Goal: Information Seeking & Learning: Find specific page/section

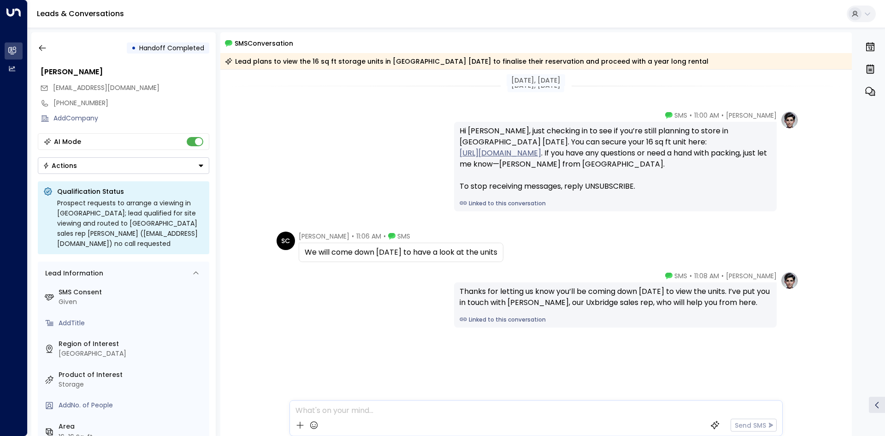
drag, startPoint x: 36, startPoint y: 53, endPoint x: 45, endPoint y: 58, distance: 9.9
click at [36, 53] on button "button" at bounding box center [42, 48] width 17 height 17
click at [45, 49] on icon "button" at bounding box center [42, 47] width 9 height 9
click at [41, 47] on icon "button" at bounding box center [42, 47] width 9 height 9
click at [206, 63] on div "• Handoff Completed Shan Chaudri shanchaudri@gmail.com +447971814834 Add Compan…" at bounding box center [123, 233] width 184 height 403
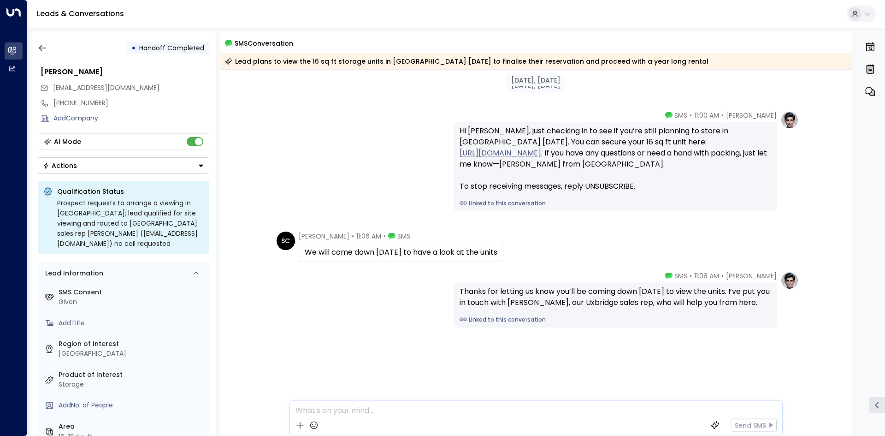
click at [129, 12] on div "Leads & Conversations" at bounding box center [456, 14] width 857 height 28
click at [120, 13] on link "Leads & Conversations" at bounding box center [80, 13] width 87 height 11
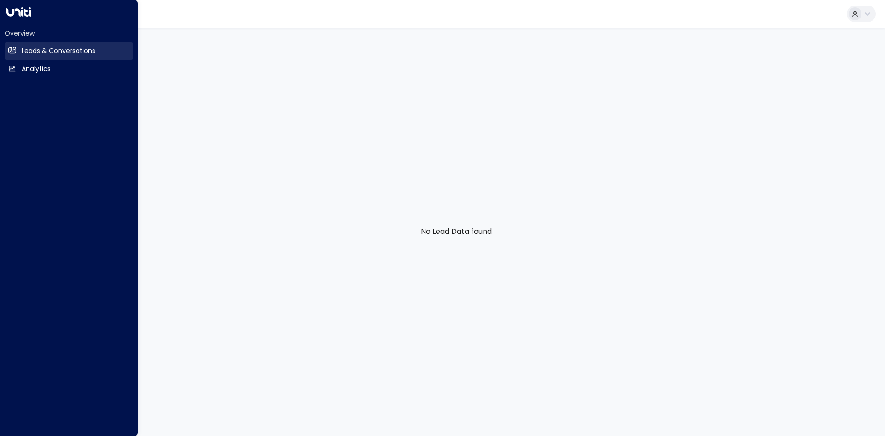
click at [6, 47] on link "Leads & Conversations Leads & Conversations" at bounding box center [69, 50] width 129 height 17
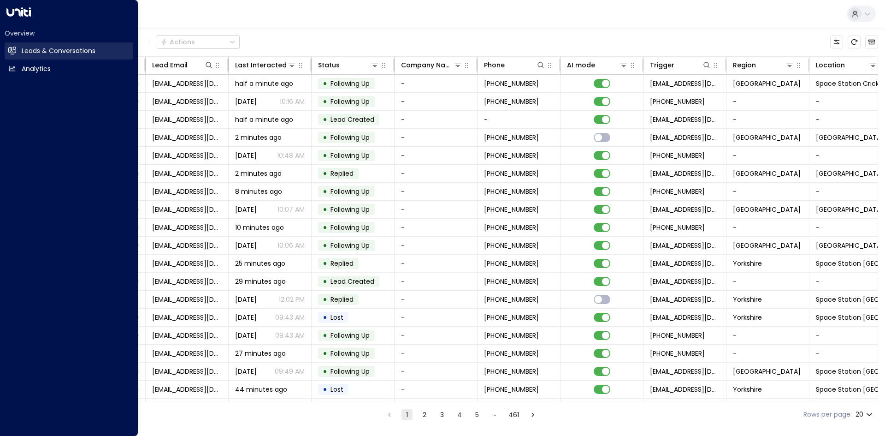
click at [35, 52] on h2 "Leads & Conversations" at bounding box center [59, 51] width 74 height 10
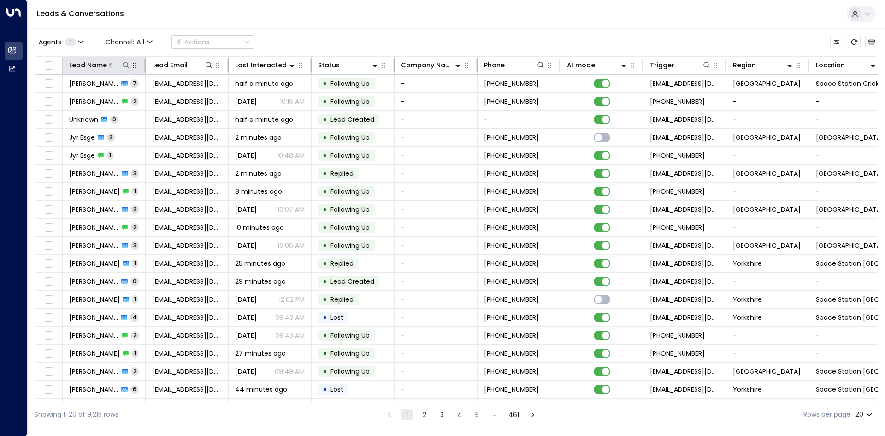
click at [123, 63] on icon at bounding box center [125, 64] width 7 height 7
click at [142, 100] on input "text" at bounding box center [125, 98] width 127 height 17
type input "******"
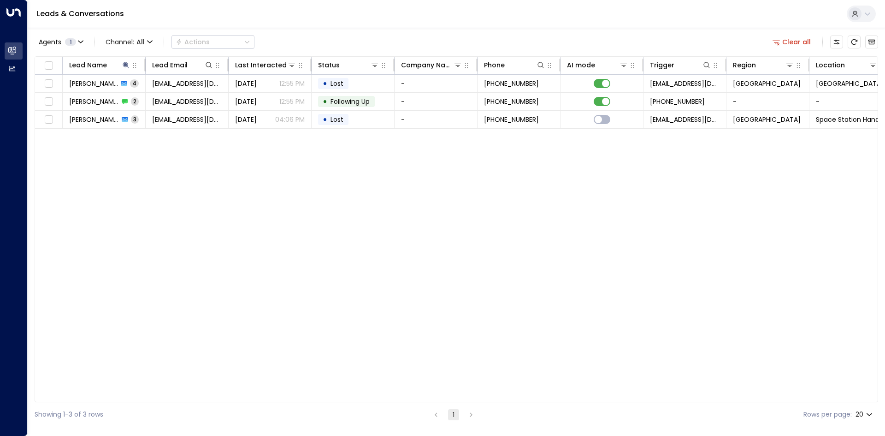
click at [157, 164] on div "Lead Name Lead Email Last Interacted Status Company Name Phone AI mode Trigger …" at bounding box center [456, 229] width 843 height 346
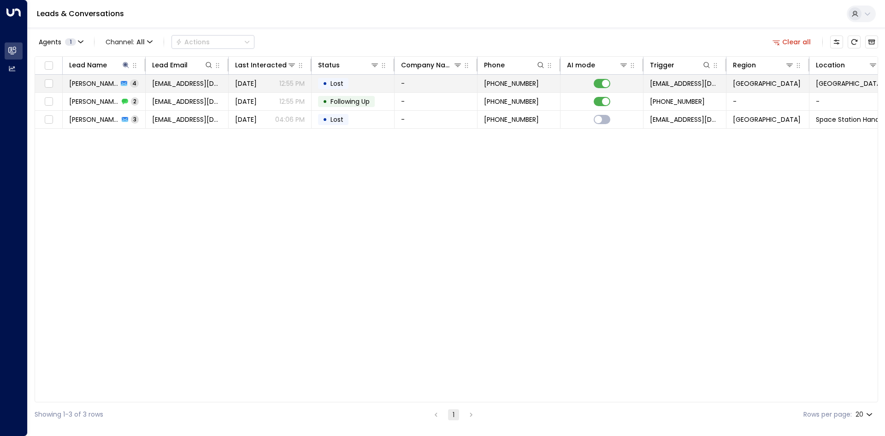
click at [177, 83] on span "[EMAIL_ADDRESS][DOMAIN_NAME]" at bounding box center [187, 83] width 70 height 9
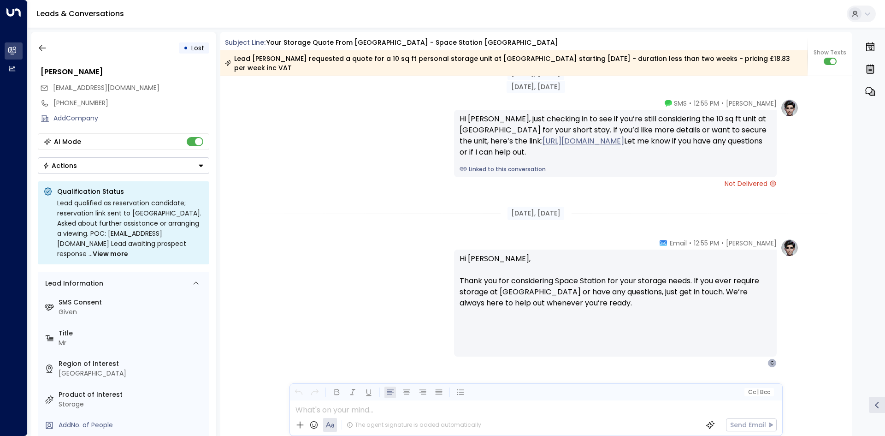
scroll to position [1372, 0]
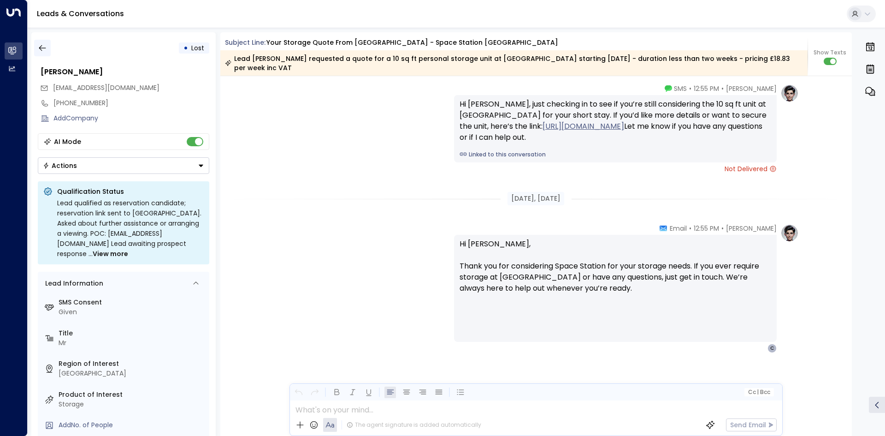
click at [45, 47] on icon "button" at bounding box center [42, 47] width 9 height 9
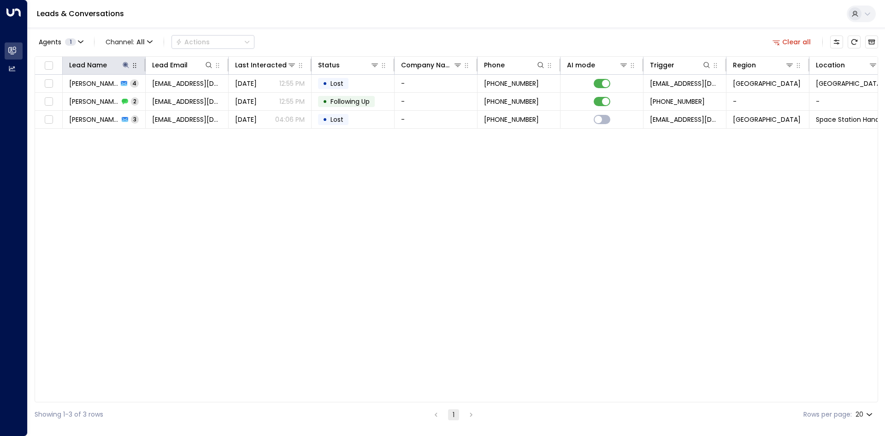
click at [126, 65] on icon at bounding box center [126, 65] width 6 height 6
drag, startPoint x: 186, startPoint y: 97, endPoint x: 153, endPoint y: 97, distance: 33.2
click at [185, 97] on icon "button" at bounding box center [184, 98] width 6 height 6
click at [143, 97] on input "text" at bounding box center [125, 98] width 127 height 17
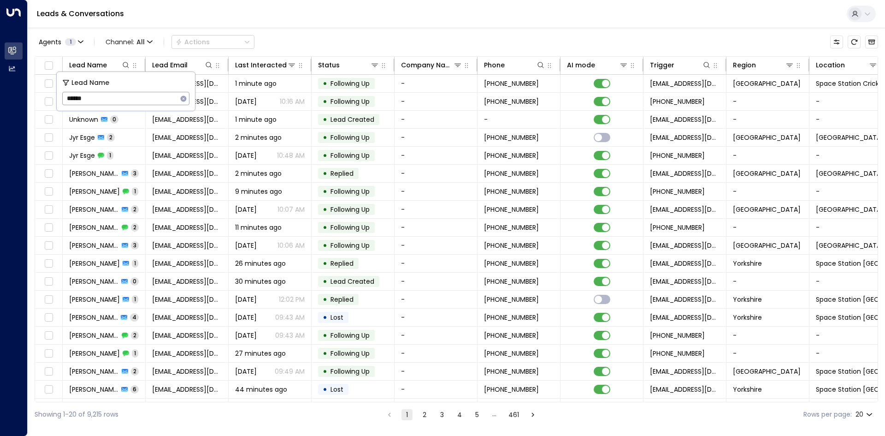
type input "*******"
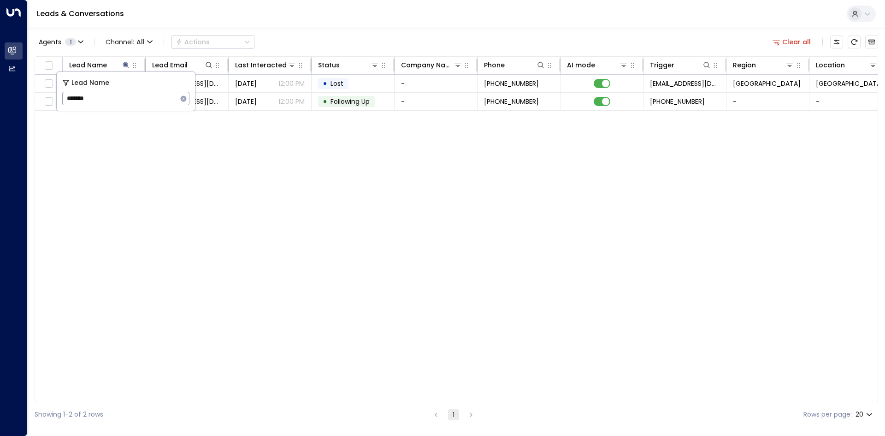
click at [155, 159] on div "Lead Name Lead Email Last Interacted Status Company Name Phone AI mode Trigger …" at bounding box center [456, 229] width 843 height 346
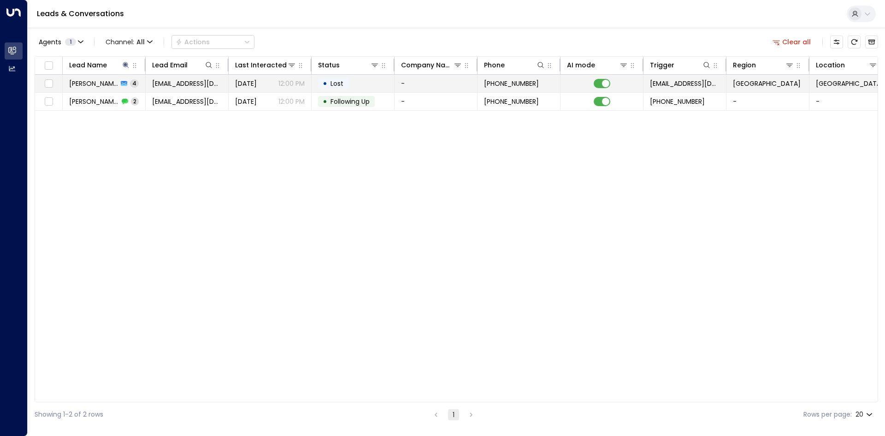
click at [163, 82] on span "[EMAIL_ADDRESS][DOMAIN_NAME]" at bounding box center [187, 83] width 70 height 9
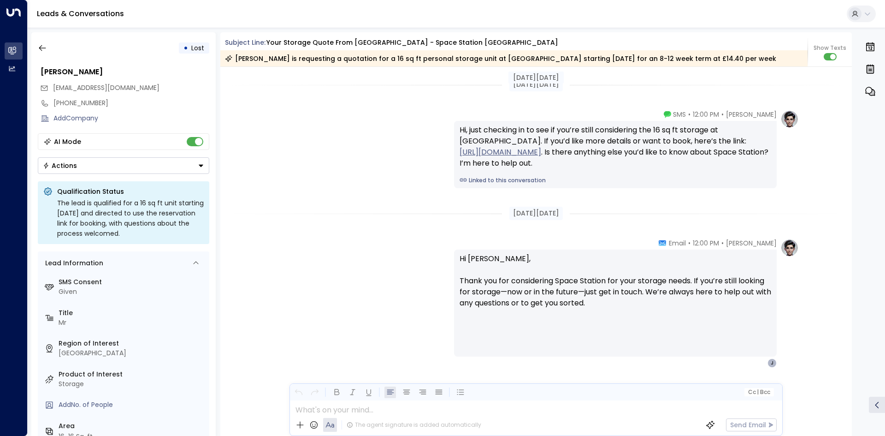
scroll to position [1284, 0]
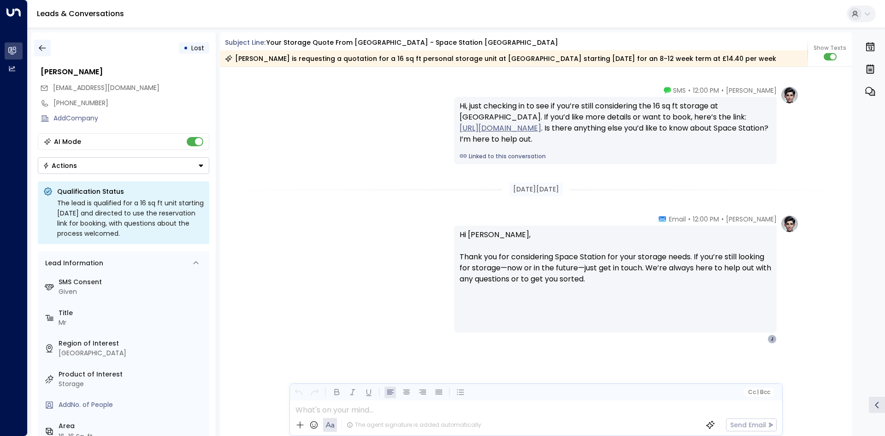
click at [47, 49] on icon "button" at bounding box center [42, 47] width 9 height 9
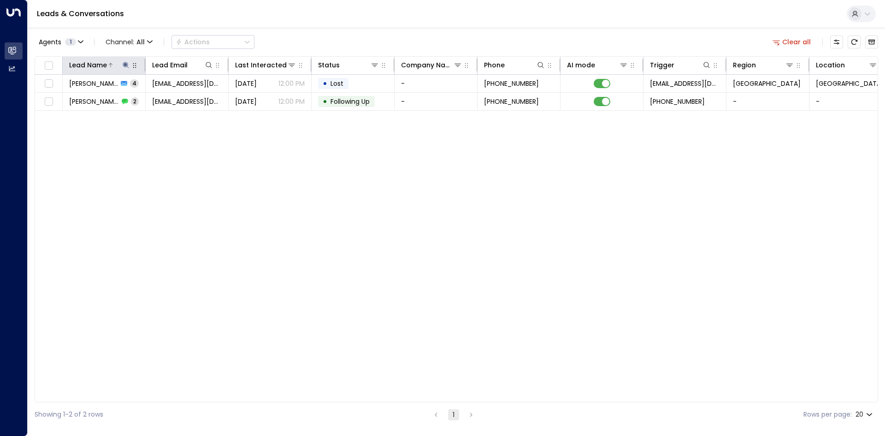
click at [124, 62] on icon at bounding box center [125, 64] width 7 height 7
click at [189, 96] on div "Lead Name ******* ​" at bounding box center [126, 91] width 138 height 39
click at [181, 96] on icon "button" at bounding box center [183, 98] width 7 height 7
click at [136, 94] on input "text" at bounding box center [125, 98] width 127 height 17
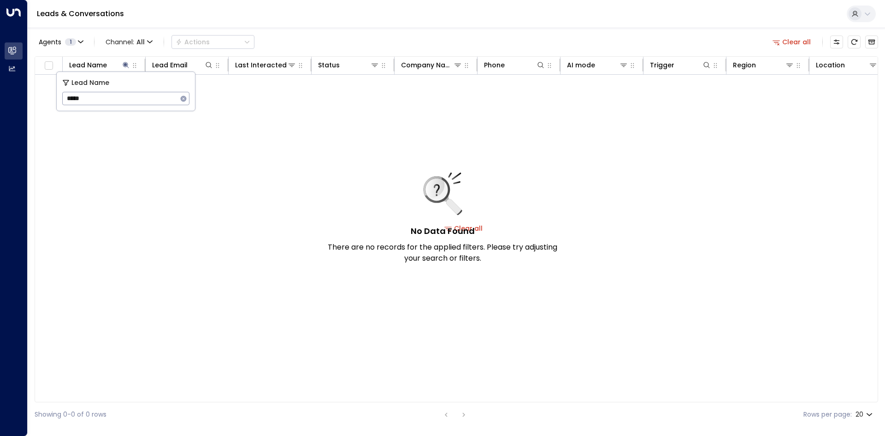
type input "****"
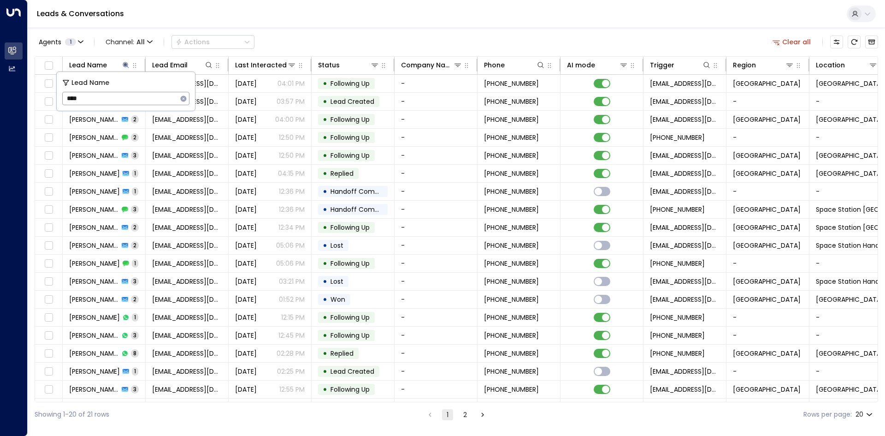
click at [338, 26] on div "Leads & Conversations" at bounding box center [456, 14] width 857 height 28
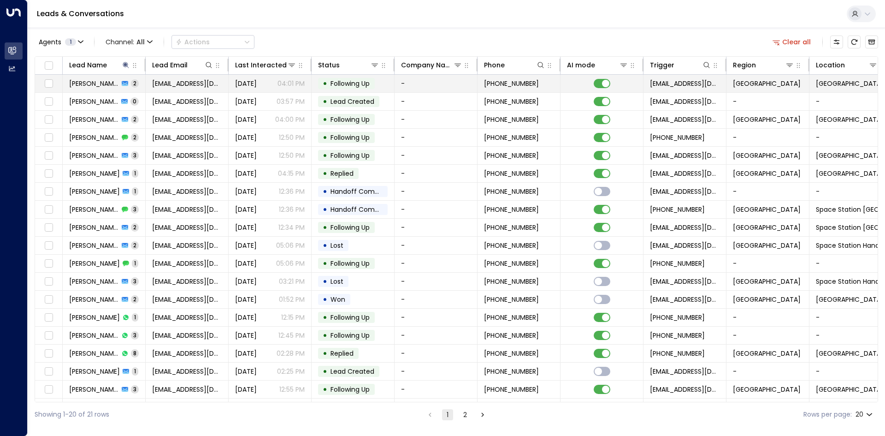
click at [164, 79] on span "[EMAIL_ADDRESS][DOMAIN_NAME]" at bounding box center [187, 83] width 70 height 9
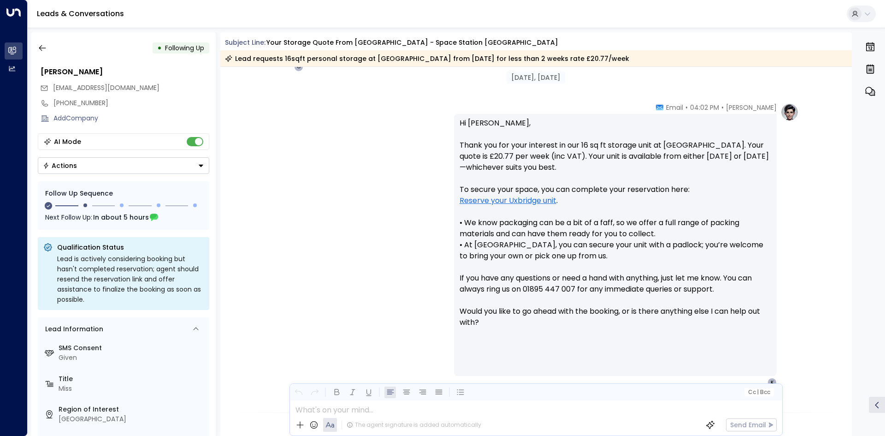
scroll to position [482, 0]
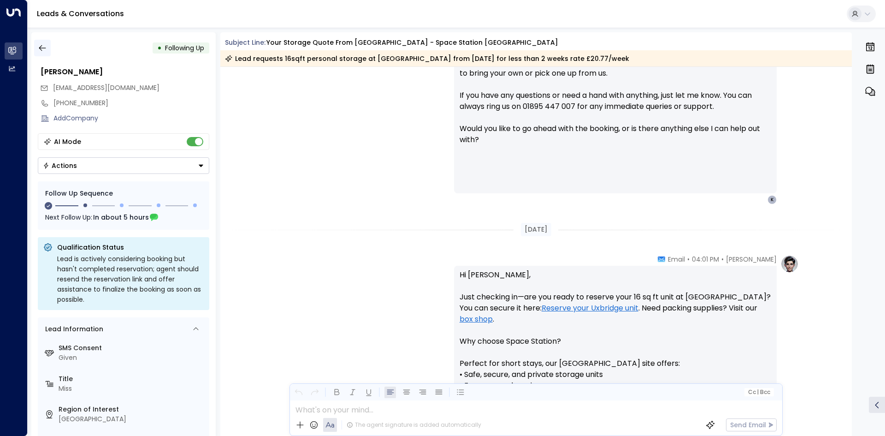
click at [44, 49] on icon "button" at bounding box center [42, 47] width 9 height 9
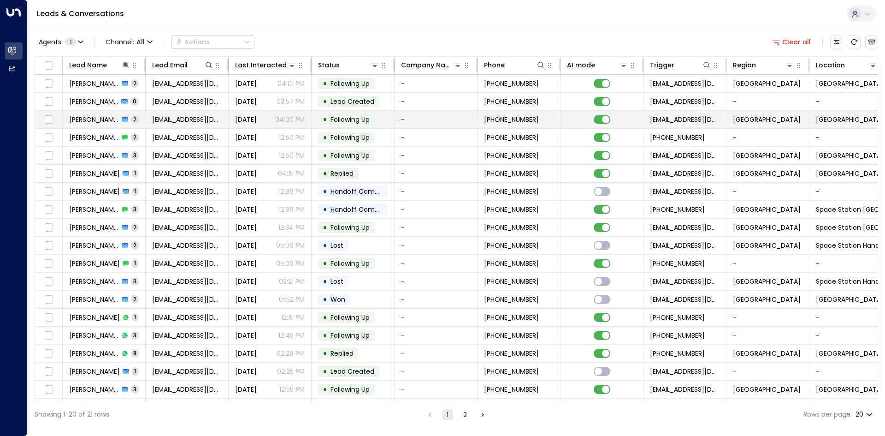
click at [162, 117] on span "[EMAIL_ADDRESS][DOMAIN_NAME]" at bounding box center [187, 119] width 70 height 9
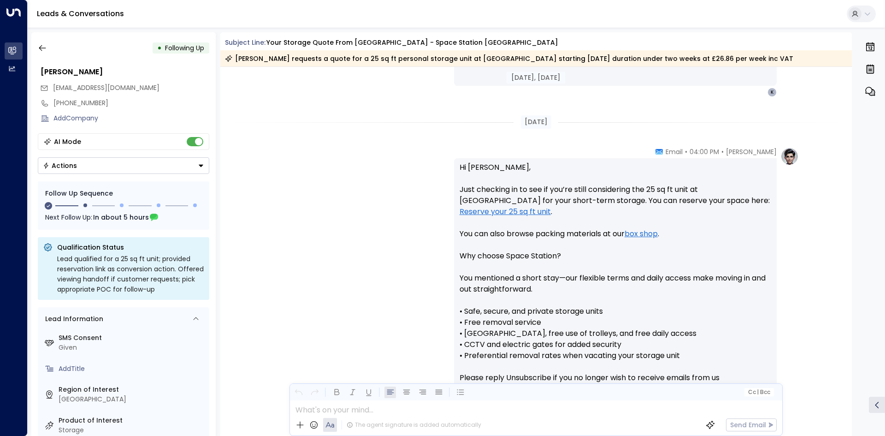
scroll to position [565, 0]
